Goal: Check status: Check status

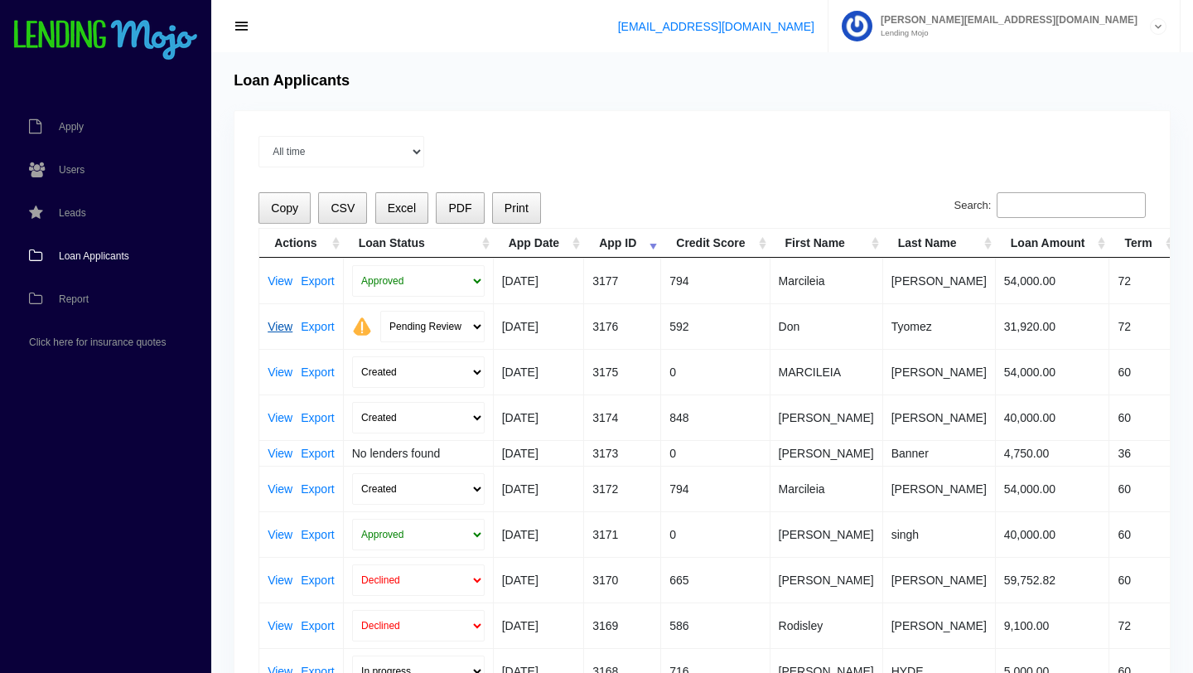
click at [277, 326] on link "View" at bounding box center [280, 327] width 25 height 12
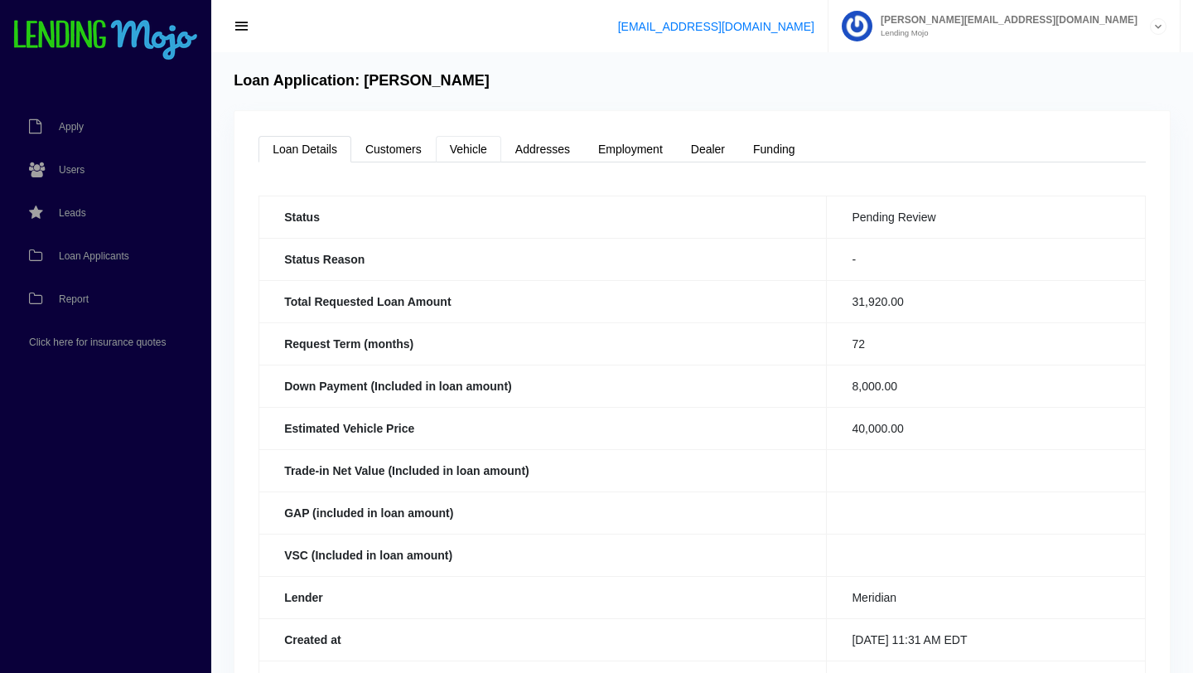
click at [477, 159] on link "Vehicle" at bounding box center [468, 149] width 65 height 27
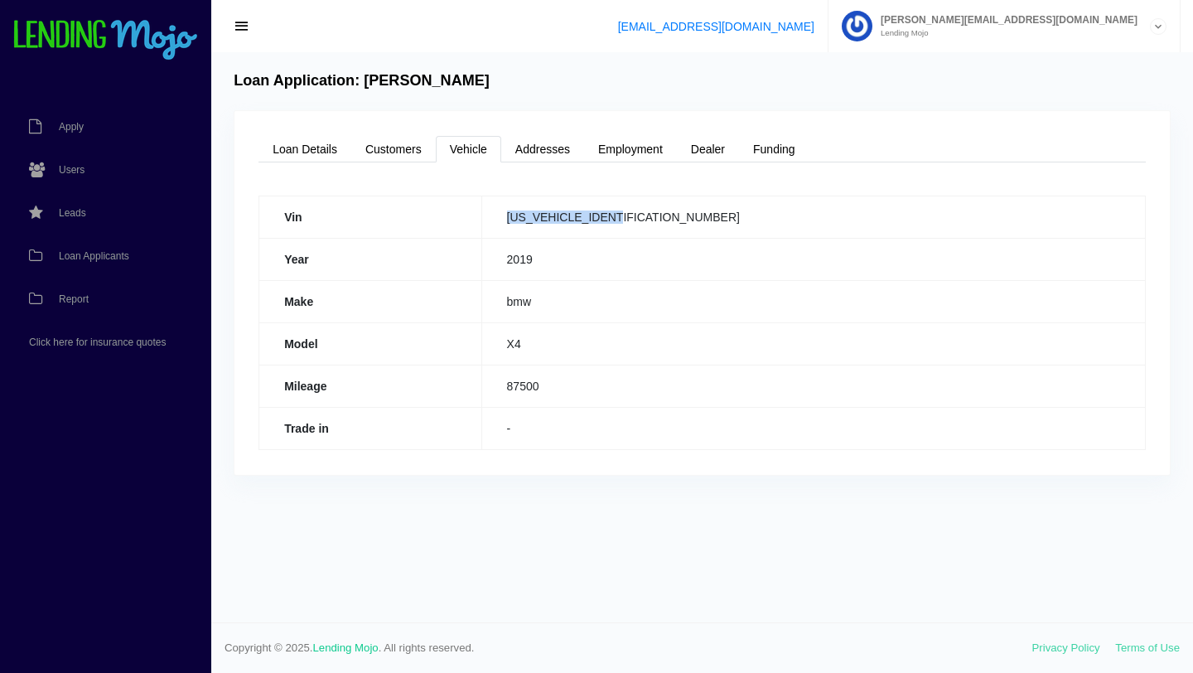
drag, startPoint x: 726, startPoint y: 217, endPoint x: 601, endPoint y: 215, distance: 125.1
click at [601, 214] on td "5UXUJ3C54KLG55501" at bounding box center [812, 216] width 663 height 42
copy td "5UXUJ3C54KLG55501"
click at [316, 149] on link "Loan Details" at bounding box center [304, 149] width 93 height 27
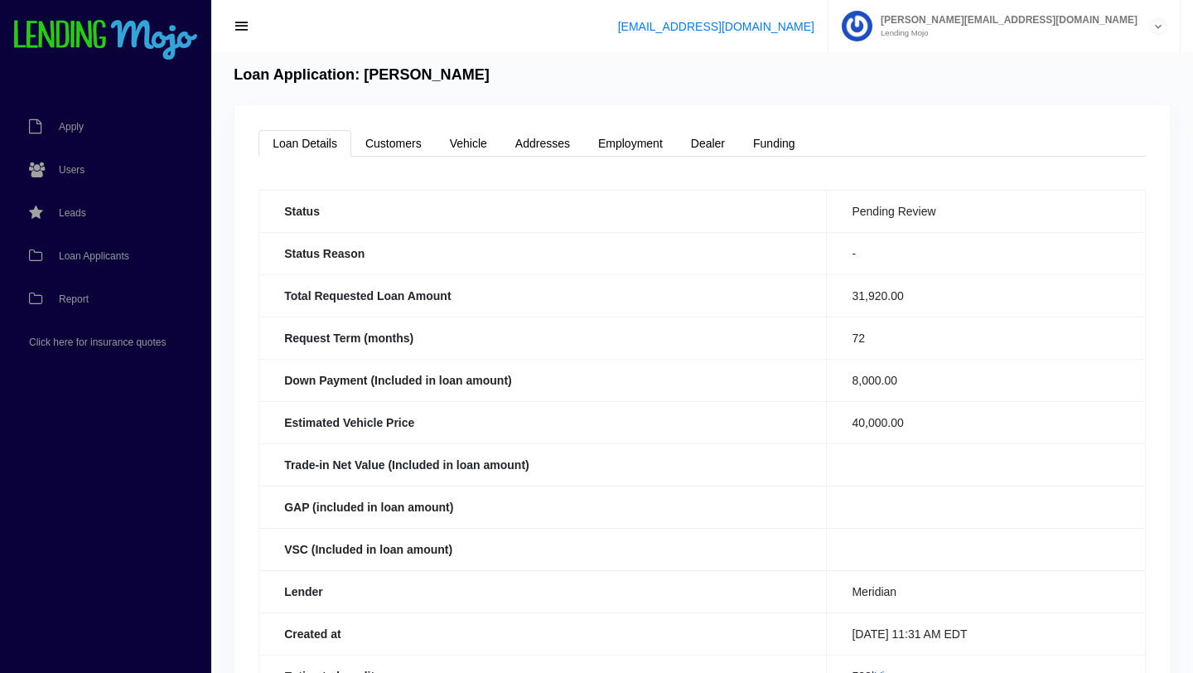
scroll to position [7, 0]
click at [461, 147] on link "Vehicle" at bounding box center [468, 141] width 65 height 27
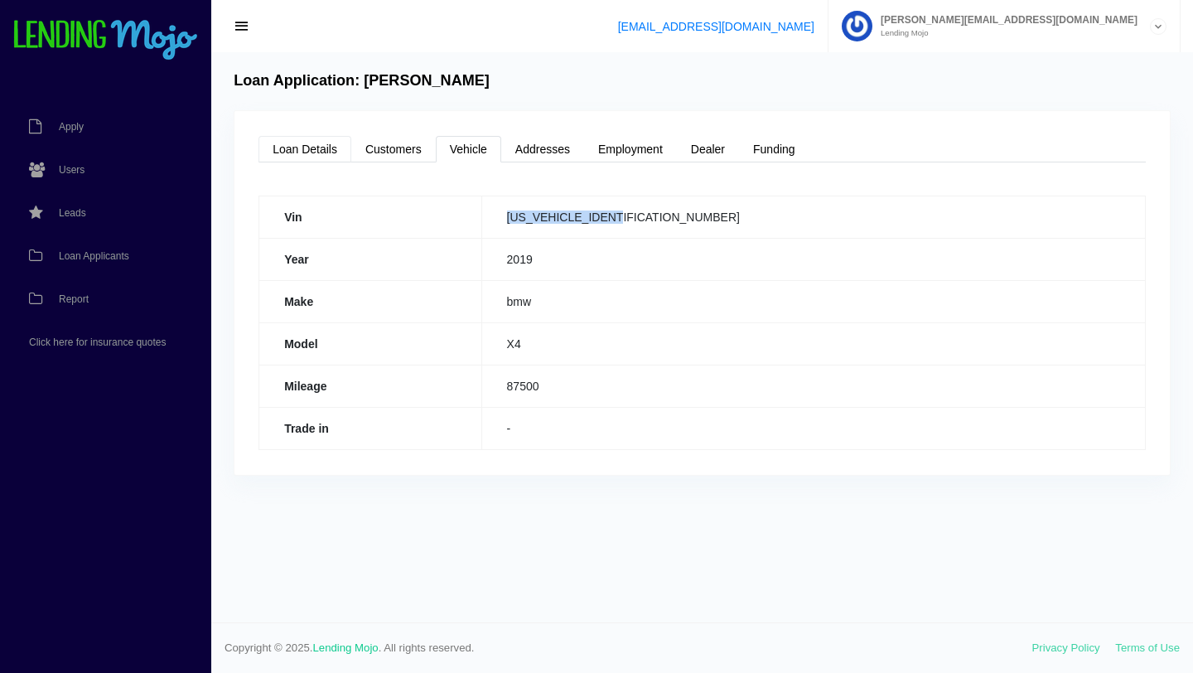
click at [312, 147] on link "Loan Details" at bounding box center [304, 149] width 93 height 27
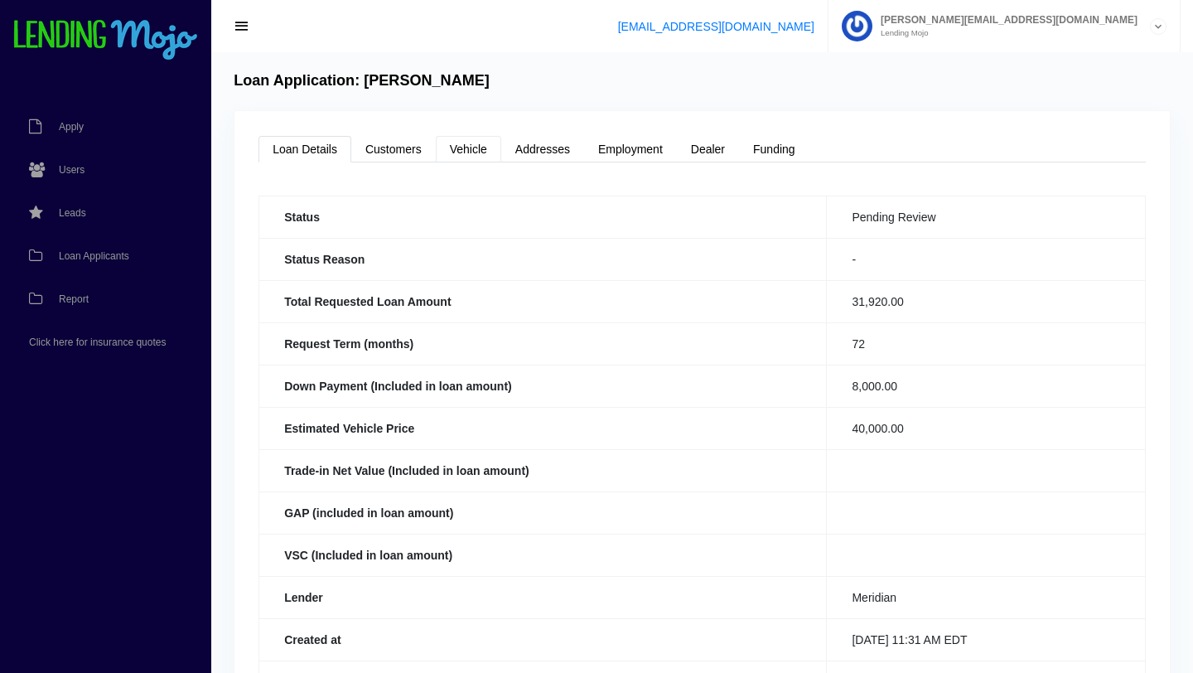
click at [470, 143] on link "Vehicle" at bounding box center [468, 149] width 65 height 27
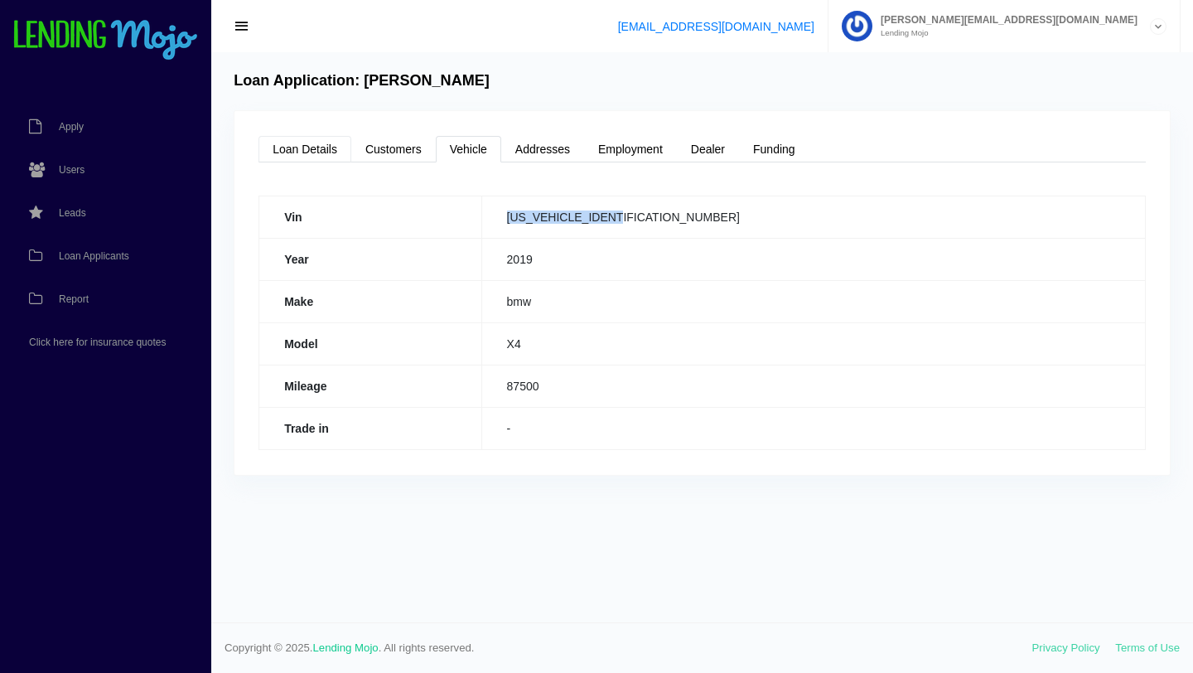
click at [309, 149] on link "Loan Details" at bounding box center [304, 149] width 93 height 27
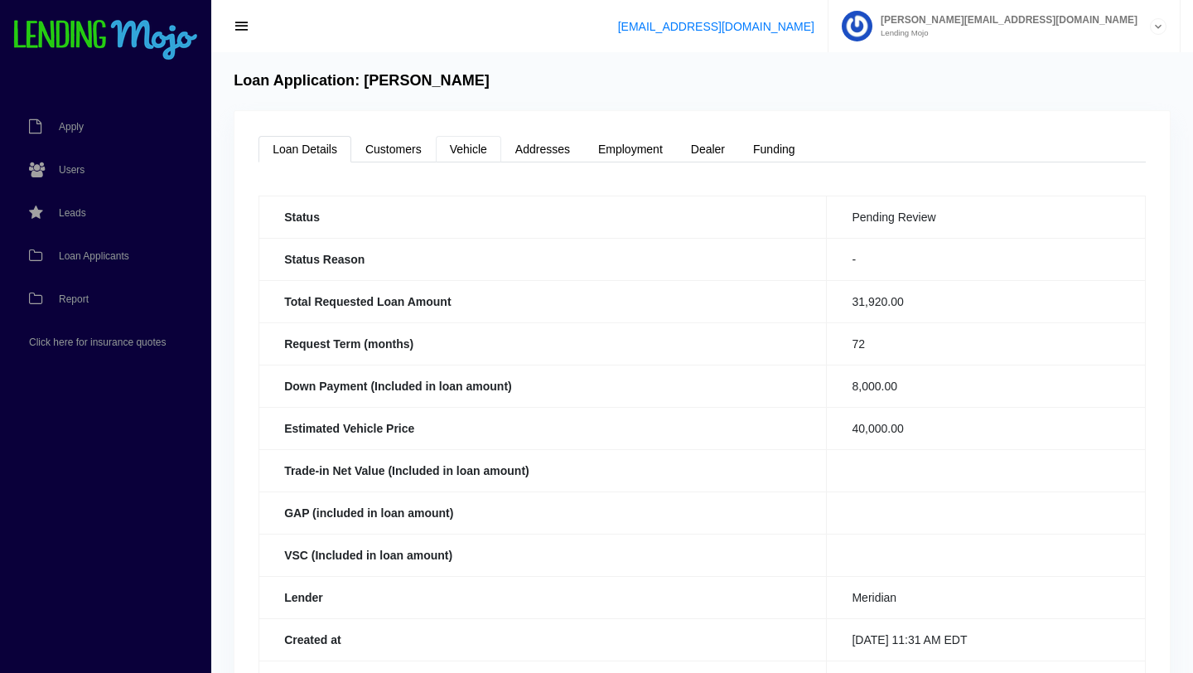
click at [472, 148] on link "Vehicle" at bounding box center [468, 149] width 65 height 27
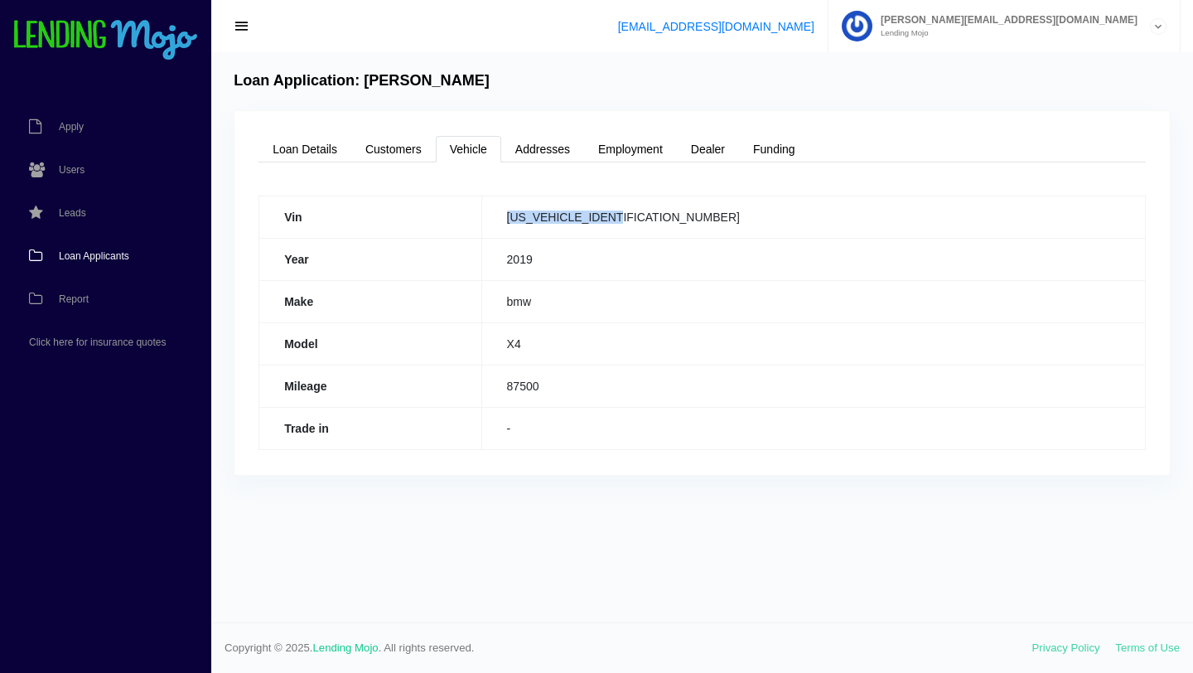
click at [104, 256] on span "Loan Applicants" at bounding box center [94, 256] width 70 height 10
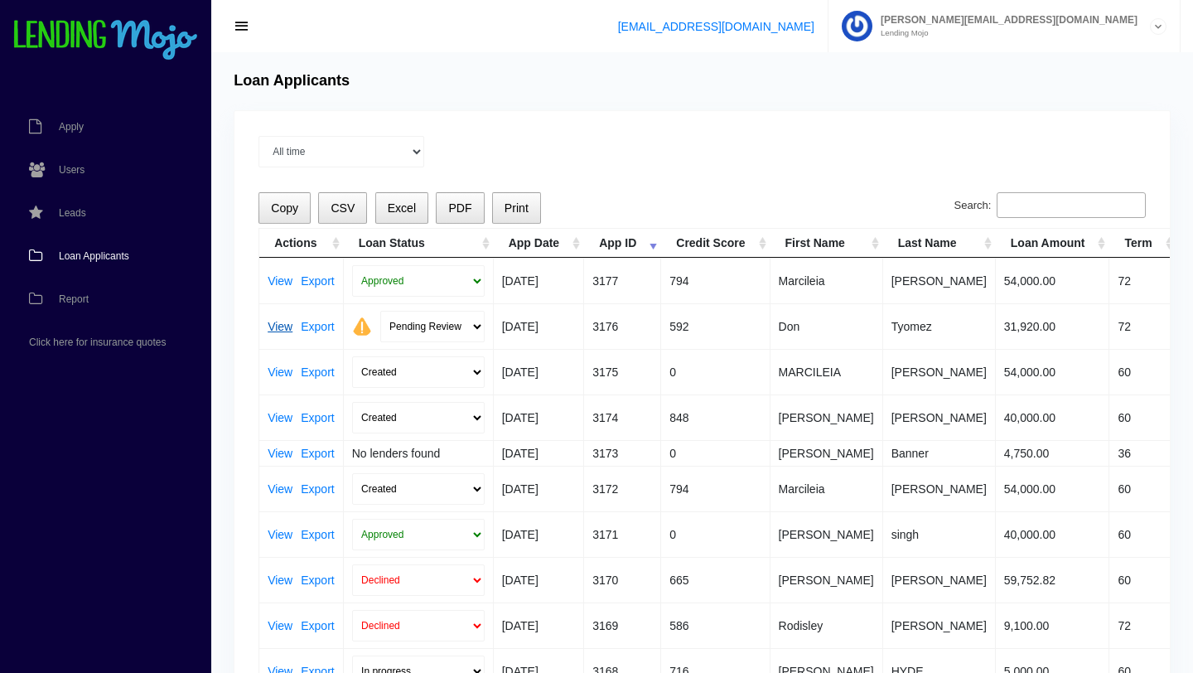
click at [275, 326] on link "View" at bounding box center [280, 327] width 25 height 12
